Goal: Task Accomplishment & Management: Use online tool/utility

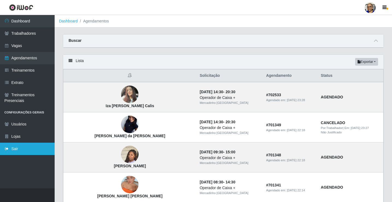
click at [30, 150] on link "Sair" at bounding box center [27, 149] width 55 height 12
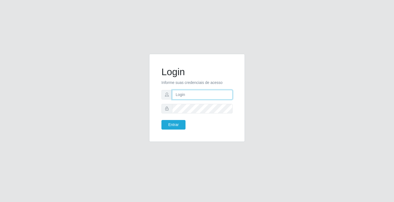
type input "[EMAIL_ADDRESS][DOMAIN_NAME]"
click at [231, 94] on input "[EMAIL_ADDRESS][DOMAIN_NAME]" at bounding box center [202, 95] width 60 height 10
type input "a"
type input "irenildapaula@hotmail.com"
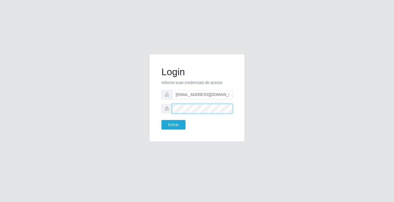
click at [161, 120] on button "Entrar" at bounding box center [173, 125] width 24 height 10
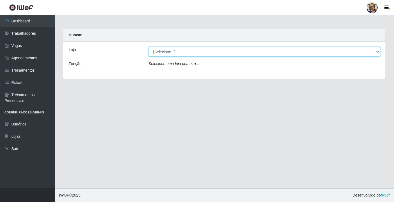
click at [377, 51] on select "[Selecione...] Mercadinho São Francisco" at bounding box center [263, 52] width 231 height 10
select select "345"
click at [148, 47] on select "[Selecione...] Mercadinho São Francisco" at bounding box center [263, 52] width 231 height 10
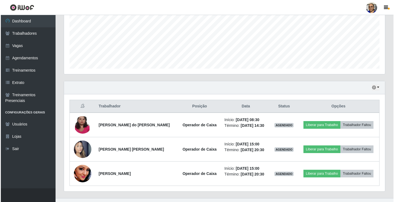
scroll to position [137, 0]
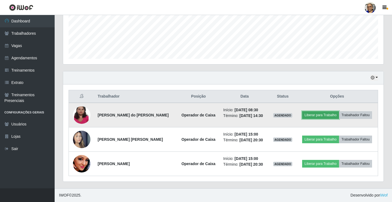
click at [322, 115] on button "Liberar para Trabalho" at bounding box center [320, 115] width 37 height 8
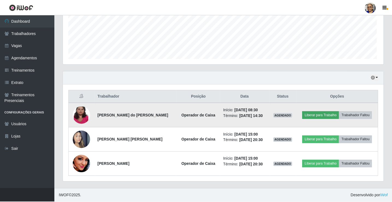
scroll to position [113, 317]
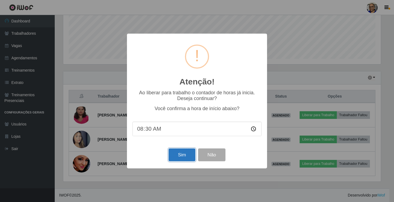
click at [185, 157] on button "Sim" at bounding box center [181, 154] width 27 height 13
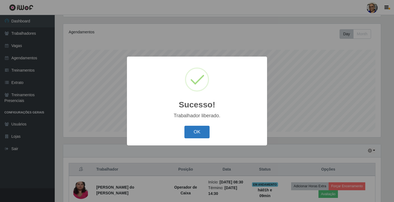
click at [202, 131] on button "OK" at bounding box center [196, 132] width 25 height 13
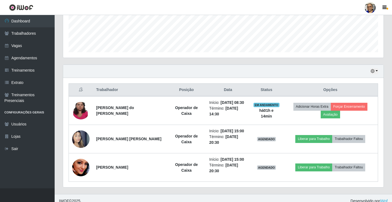
scroll to position [149, 0]
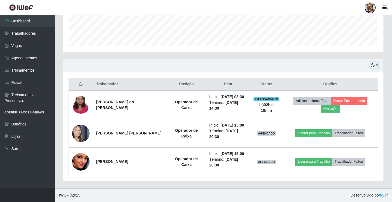
click at [377, 65] on button "button" at bounding box center [375, 65] width 8 height 6
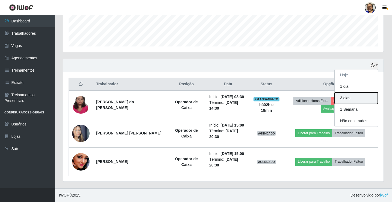
click at [370, 98] on button "3 dias" at bounding box center [356, 97] width 43 height 11
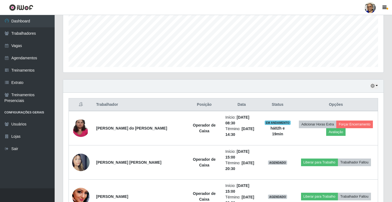
scroll to position [122, 0]
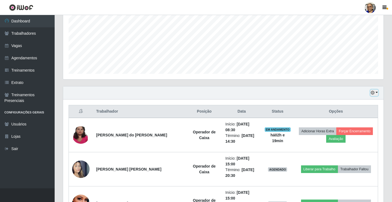
click at [377, 93] on button "button" at bounding box center [375, 93] width 8 height 6
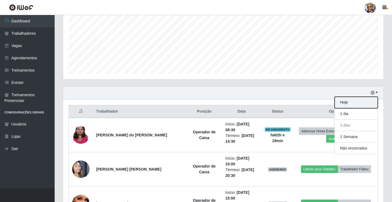
click at [360, 105] on button "Hoje" at bounding box center [356, 102] width 43 height 11
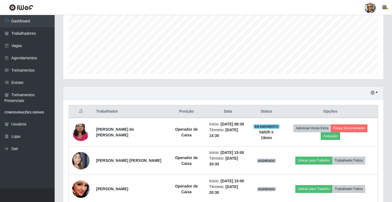
scroll to position [149, 0]
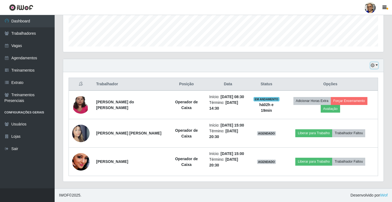
click at [378, 64] on button "button" at bounding box center [375, 65] width 8 height 6
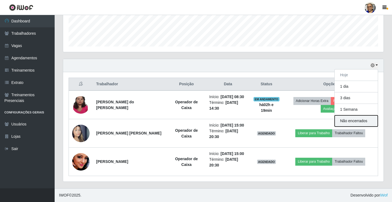
click at [367, 122] on button "Não encerrados" at bounding box center [356, 120] width 43 height 11
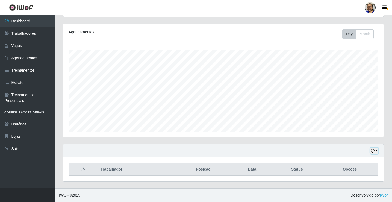
click at [376, 150] on button "button" at bounding box center [375, 151] width 8 height 6
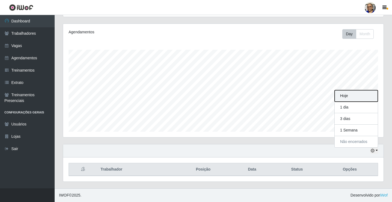
click at [360, 99] on button "Hoje" at bounding box center [356, 95] width 43 height 11
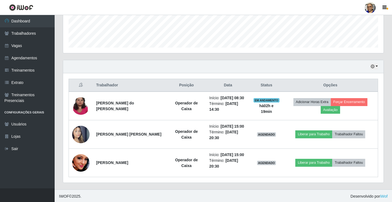
scroll to position [149, 0]
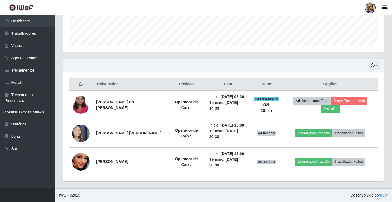
click at [377, 65] on button "button" at bounding box center [375, 65] width 8 height 6
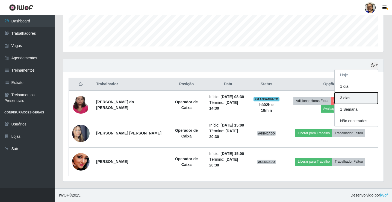
click at [365, 100] on button "3 dias" at bounding box center [356, 97] width 43 height 11
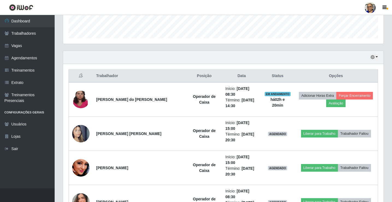
scroll to position [153, 0]
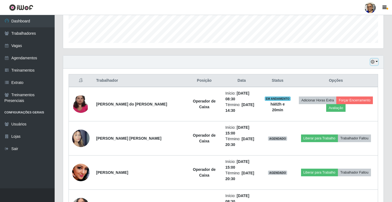
click at [377, 62] on button "button" at bounding box center [375, 62] width 8 height 6
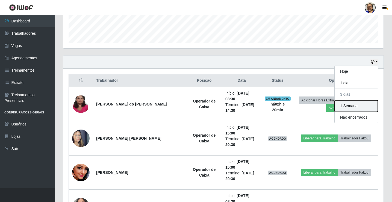
click at [371, 107] on button "1 Semana" at bounding box center [356, 105] width 43 height 11
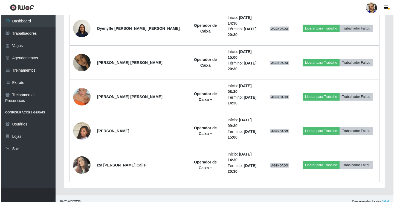
scroll to position [713, 0]
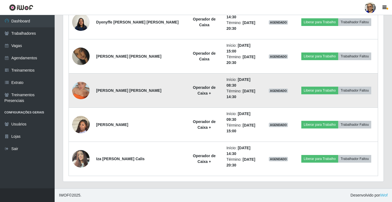
click at [83, 92] on img at bounding box center [80, 90] width 17 height 31
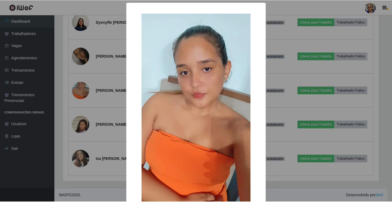
scroll to position [40, 0]
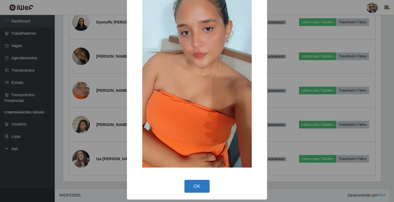
click at [194, 187] on button "OK" at bounding box center [196, 186] width 25 height 13
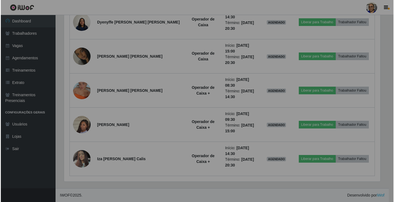
scroll to position [113, 321]
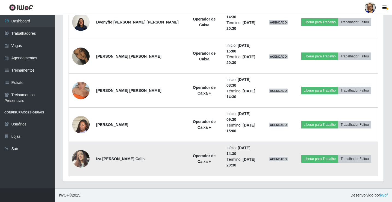
click at [83, 159] on img at bounding box center [80, 158] width 17 height 23
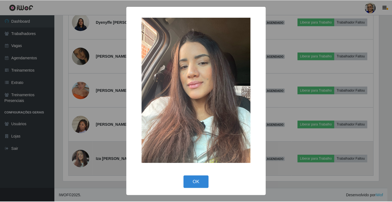
scroll to position [113, 317]
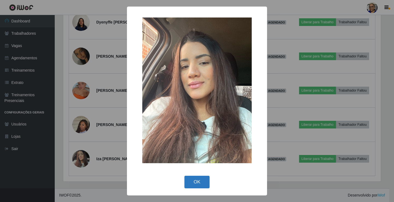
click at [198, 181] on button "OK" at bounding box center [196, 182] width 25 height 13
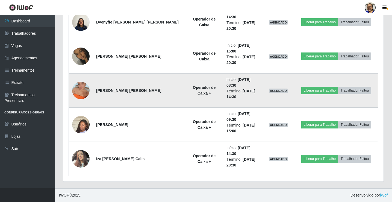
scroll to position [686, 0]
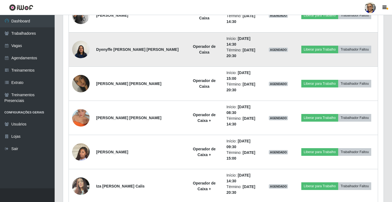
click at [82, 49] on img at bounding box center [80, 49] width 17 height 23
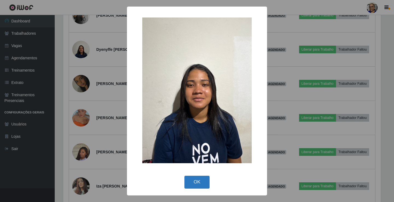
click at [192, 186] on button "OK" at bounding box center [196, 182] width 25 height 13
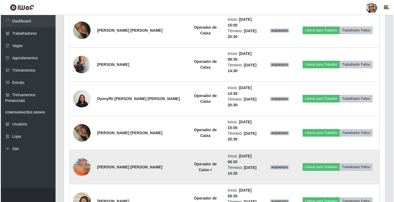
scroll to position [631, 0]
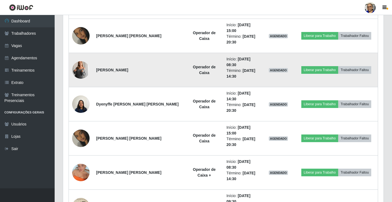
click at [84, 68] on img at bounding box center [80, 70] width 17 height 25
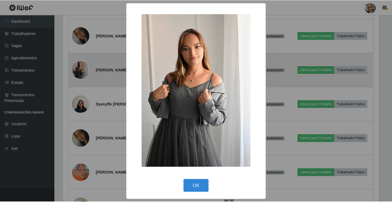
scroll to position [113, 317]
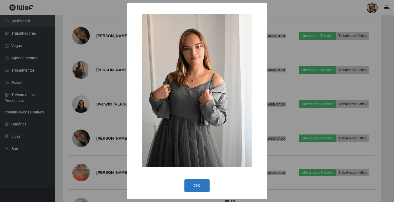
click at [199, 186] on button "OK" at bounding box center [196, 185] width 25 height 13
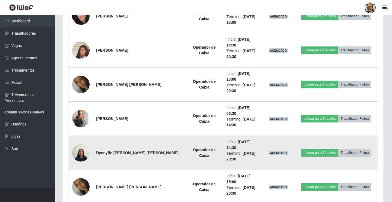
scroll to position [576, 0]
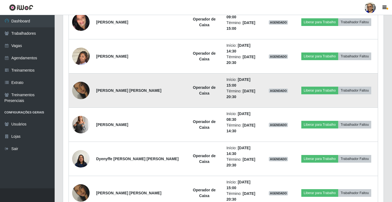
click at [80, 91] on img at bounding box center [80, 90] width 17 height 31
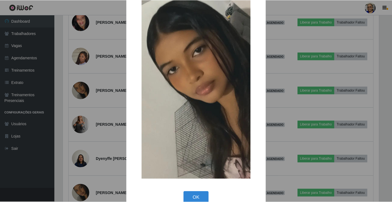
scroll to position [40, 0]
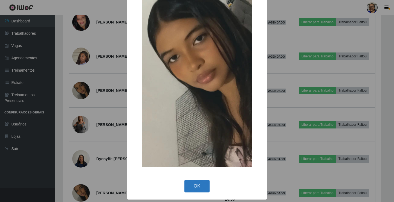
click at [193, 186] on button "OK" at bounding box center [196, 186] width 25 height 13
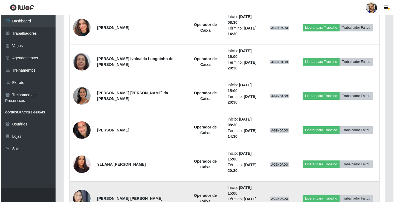
scroll to position [330, 0]
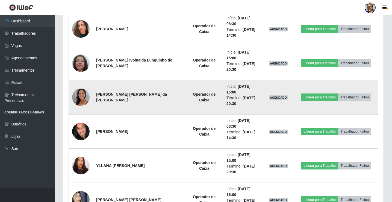
click at [85, 99] on img at bounding box center [80, 97] width 17 height 31
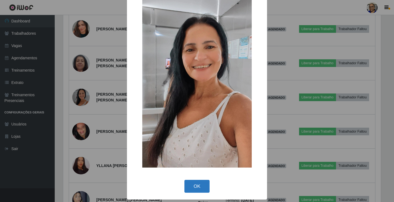
click at [189, 185] on button "OK" at bounding box center [196, 186] width 25 height 13
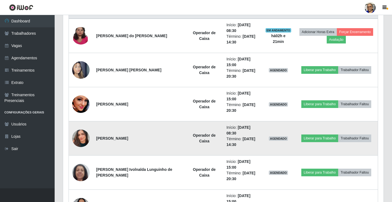
click at [83, 138] on img at bounding box center [80, 138] width 17 height 31
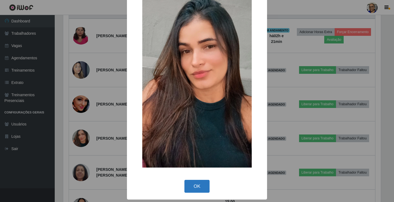
click at [191, 182] on button "OK" at bounding box center [196, 186] width 25 height 13
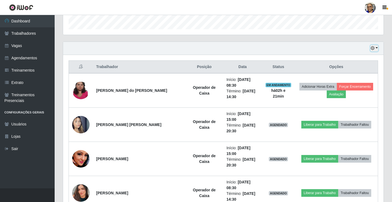
click at [377, 50] on button "button" at bounding box center [375, 48] width 8 height 6
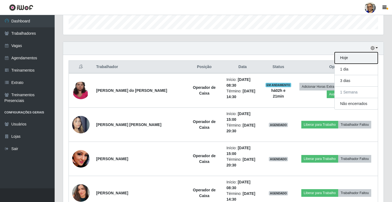
click at [366, 61] on button "Hoje" at bounding box center [356, 57] width 43 height 11
